Goal: Find specific page/section: Find specific page/section

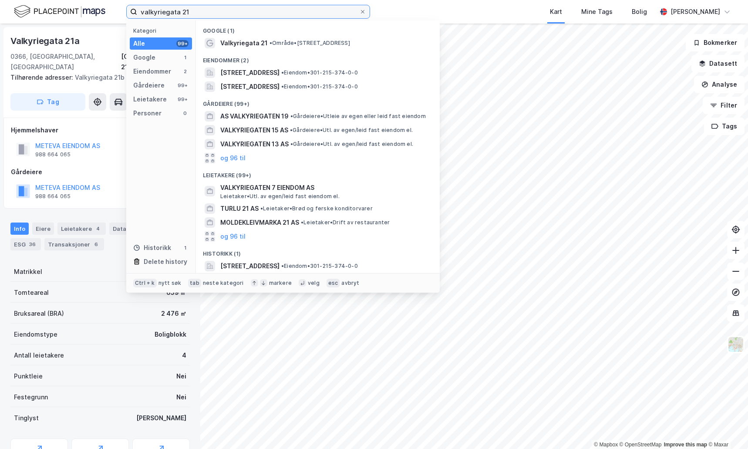
drag, startPoint x: 237, startPoint y: 10, endPoint x: 122, endPoint y: 10, distance: 115.4
click at [122, 10] on div "valkyriegata 21 Kategori Alle 99+ Google 1 Eiendommer 2 Gårdeiere 99+ Leietaker…" at bounding box center [374, 12] width 748 height 24
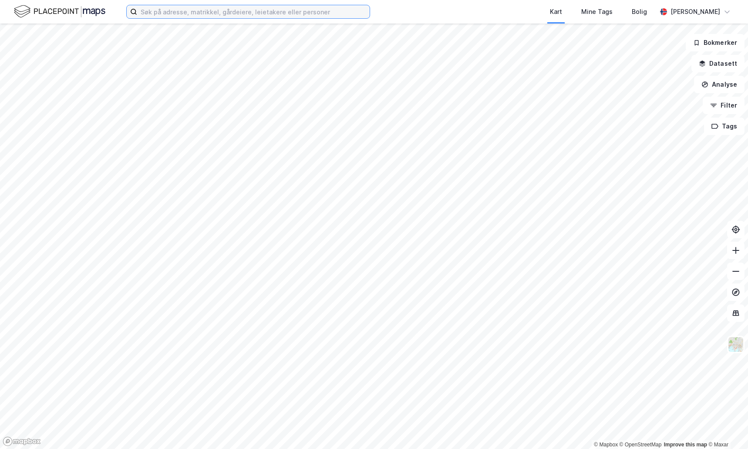
click at [197, 16] on input at bounding box center [253, 11] width 233 height 13
